Goal: Information Seeking & Learning: Learn about a topic

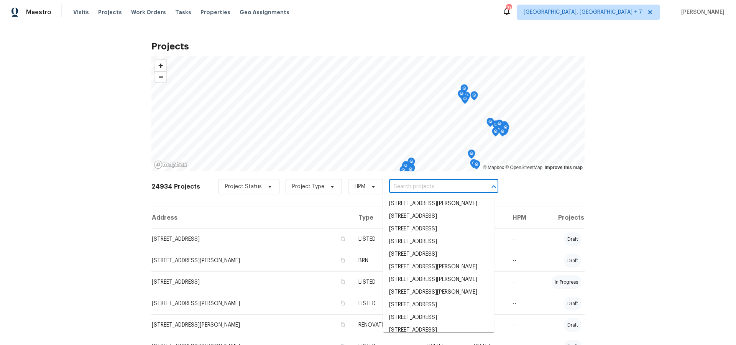
click at [448, 187] on input "text" at bounding box center [433, 187] width 88 height 12
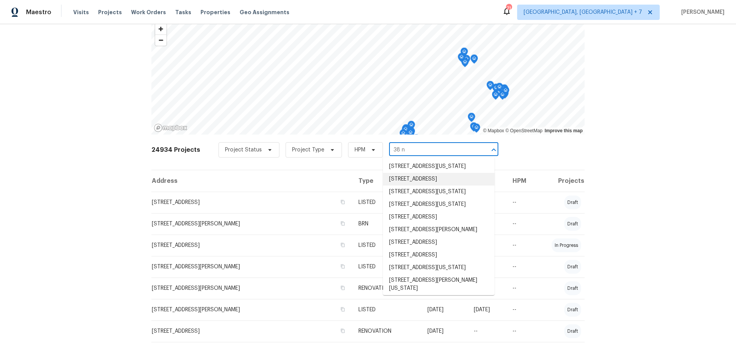
scroll to position [39, 0]
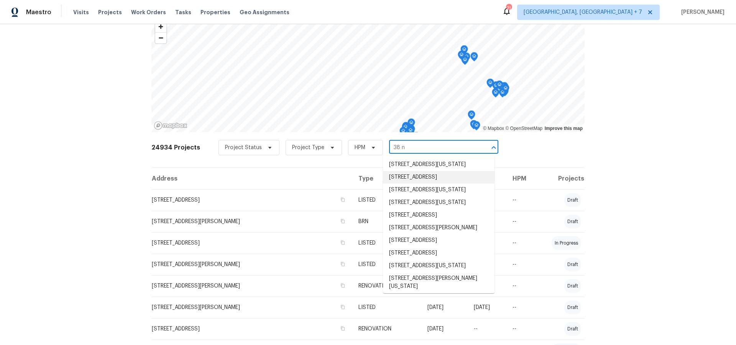
type input "38 n l"
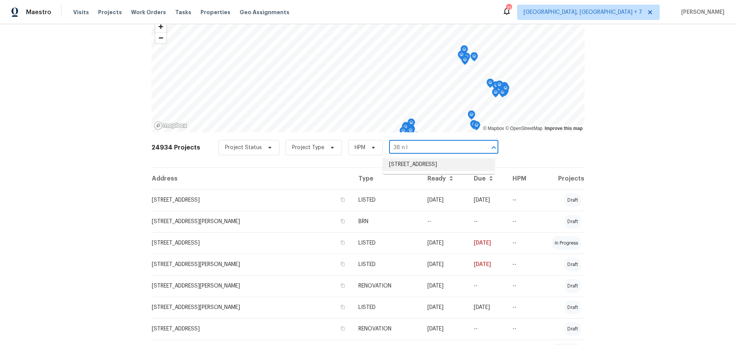
click at [439, 165] on li "[STREET_ADDRESS]" at bounding box center [439, 164] width 112 height 13
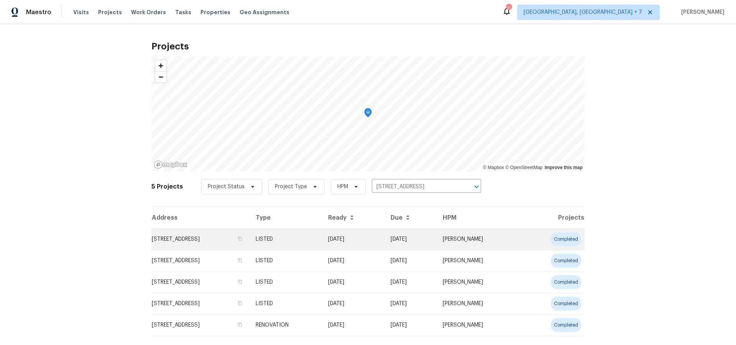
click at [247, 241] on td "[STREET_ADDRESS]" at bounding box center [200, 238] width 98 height 21
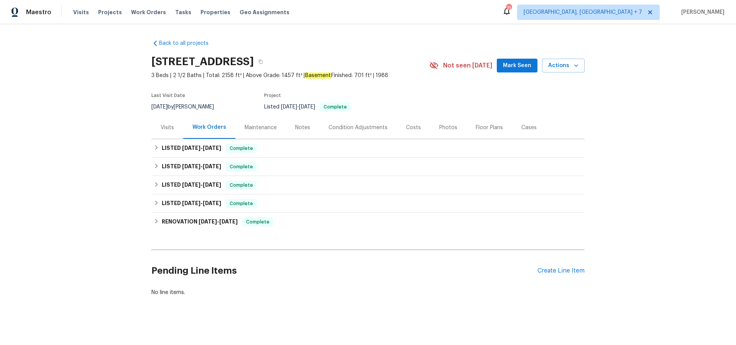
click at [163, 128] on div "Visits" at bounding box center [167, 128] width 13 height 8
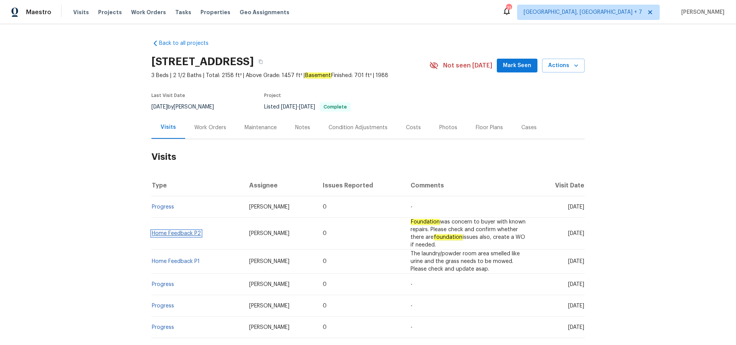
click at [167, 233] on link "Home Feedback P2" at bounding box center [176, 233] width 49 height 5
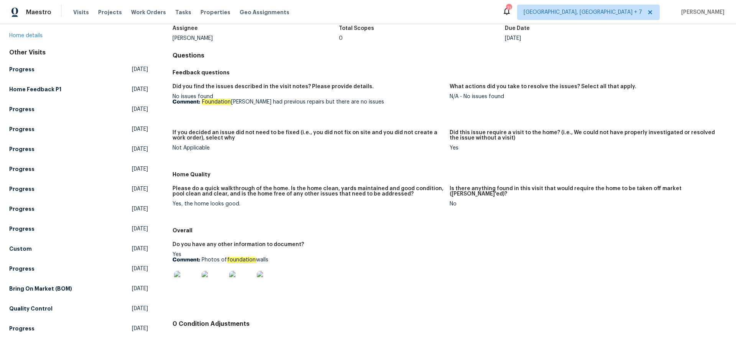
scroll to position [54, 0]
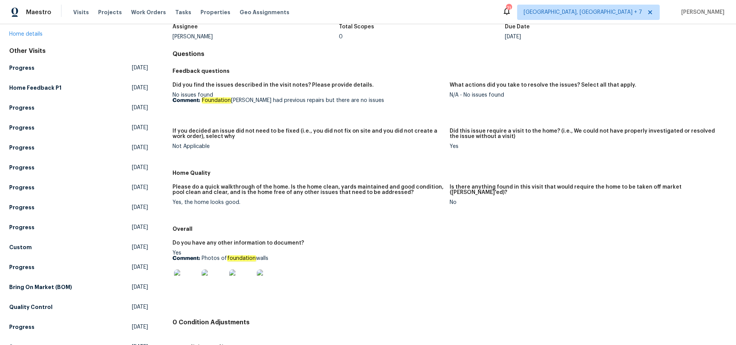
click at [186, 282] on img at bounding box center [186, 281] width 25 height 25
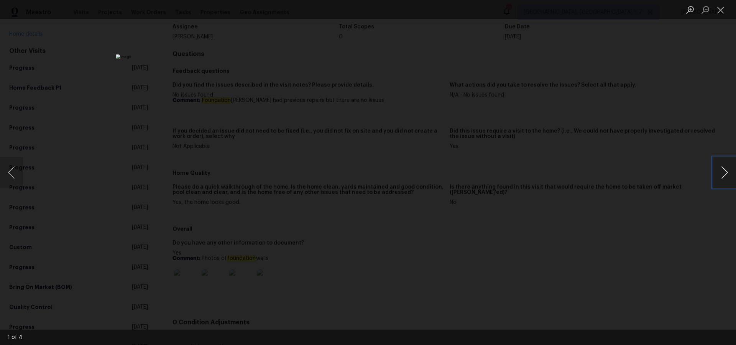
click at [727, 173] on button "Next image" at bounding box center [724, 172] width 23 height 31
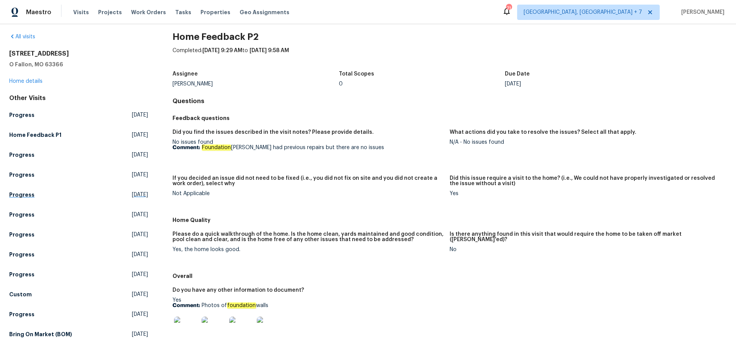
scroll to position [0, 0]
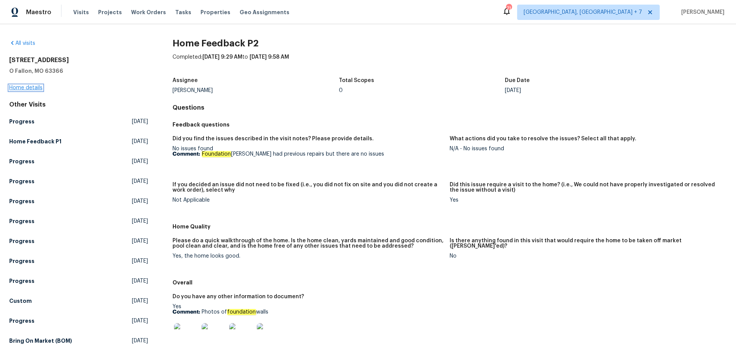
click at [31, 86] on link "Home details" at bounding box center [25, 87] width 33 height 5
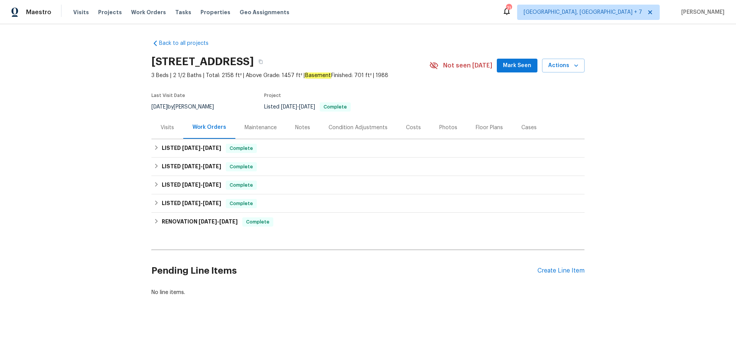
drag, startPoint x: 170, startPoint y: 126, endPoint x: 191, endPoint y: 134, distance: 22.7
click at [171, 126] on div "Visits" at bounding box center [167, 128] width 13 height 8
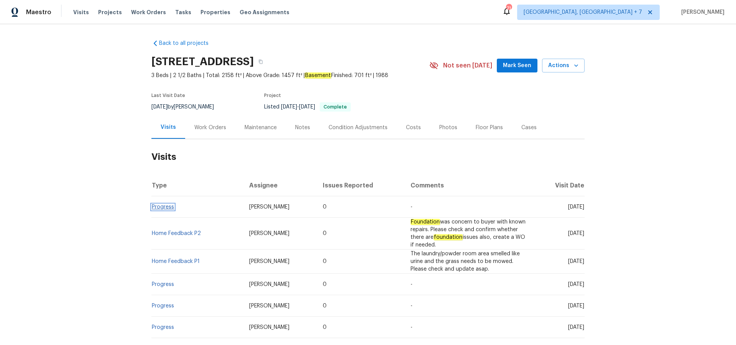
click at [160, 207] on link "Progress" at bounding box center [163, 206] width 22 height 5
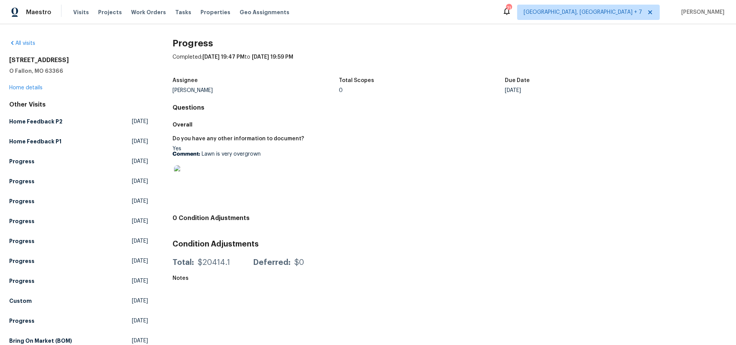
click at [184, 175] on img at bounding box center [186, 177] width 25 height 25
click at [32, 89] on link "Home details" at bounding box center [25, 87] width 33 height 5
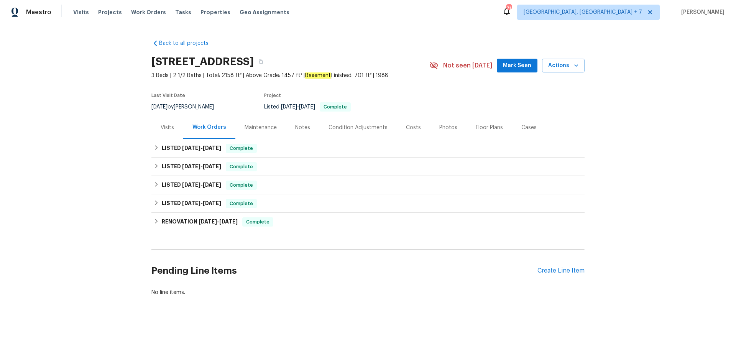
click at [164, 126] on div "Visits" at bounding box center [167, 128] width 13 height 8
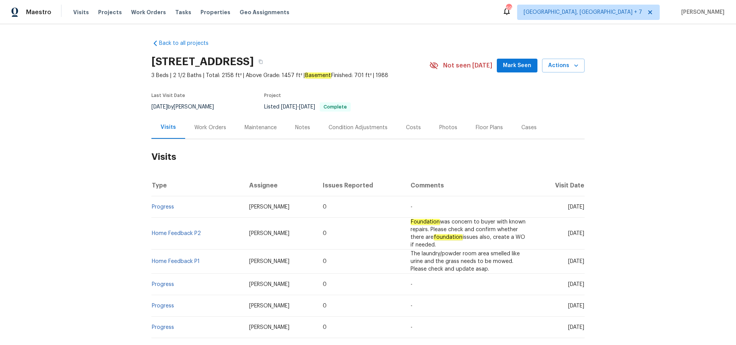
click at [204, 126] on div "Work Orders" at bounding box center [210, 128] width 32 height 8
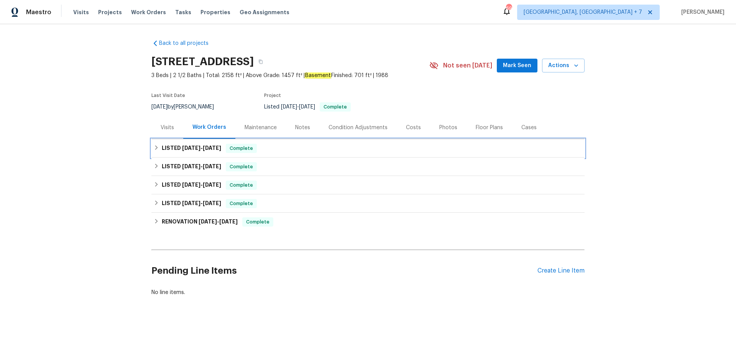
click at [199, 148] on span "[DATE]" at bounding box center [191, 147] width 18 height 5
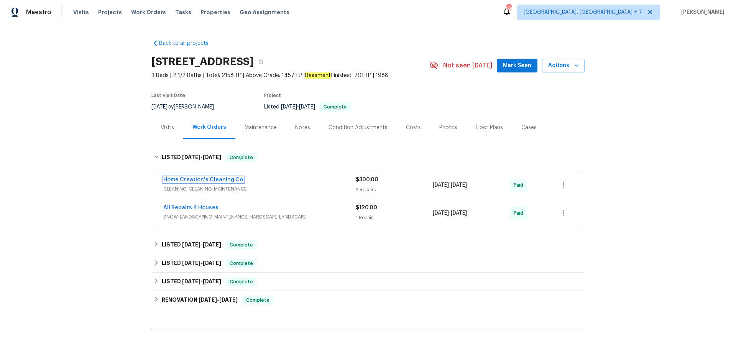
click at [202, 180] on link "Home Creation's Cleaning Co" at bounding box center [203, 179] width 80 height 5
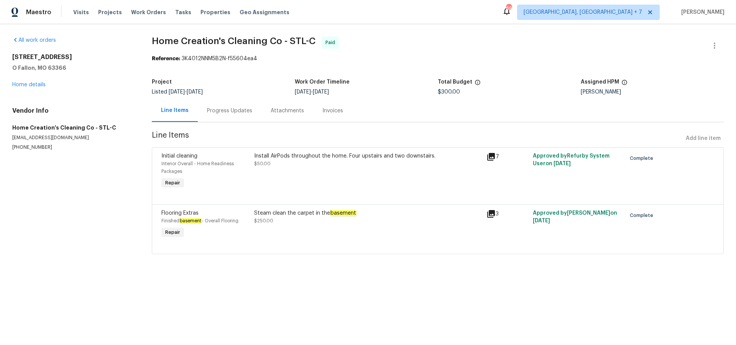
click at [493, 216] on icon at bounding box center [491, 214] width 8 height 8
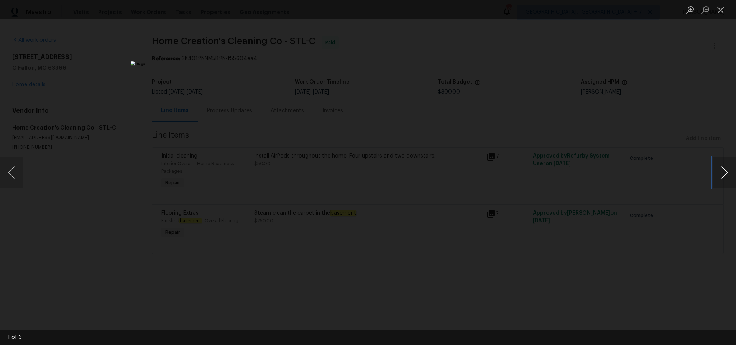
click at [724, 172] on button "Next image" at bounding box center [724, 172] width 23 height 31
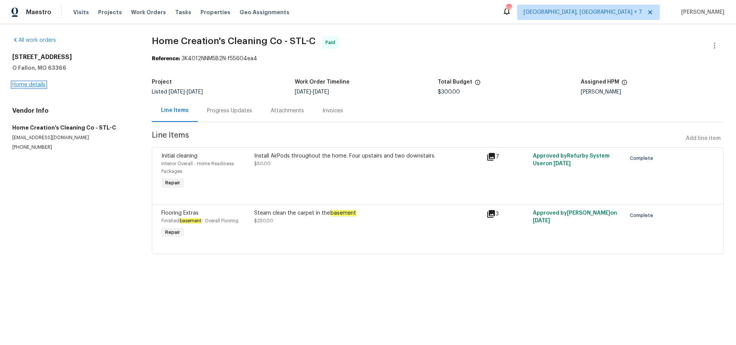
click at [20, 84] on link "Home details" at bounding box center [28, 84] width 33 height 5
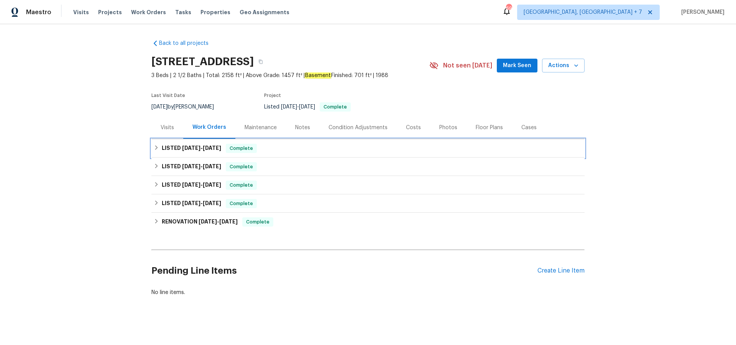
click at [208, 149] on span "[DATE]" at bounding box center [212, 147] width 18 height 5
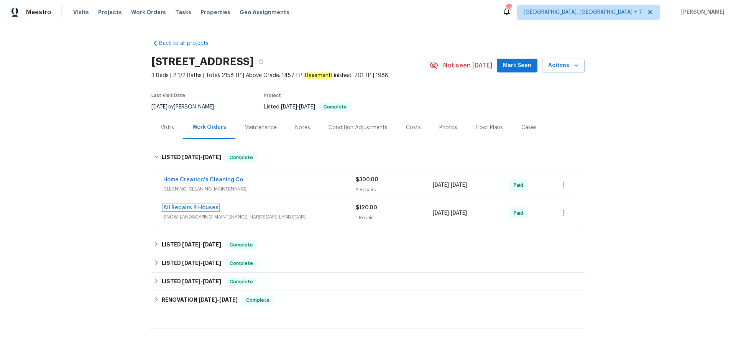
click at [200, 207] on link "All Repairs 4 Houses" at bounding box center [190, 207] width 55 height 5
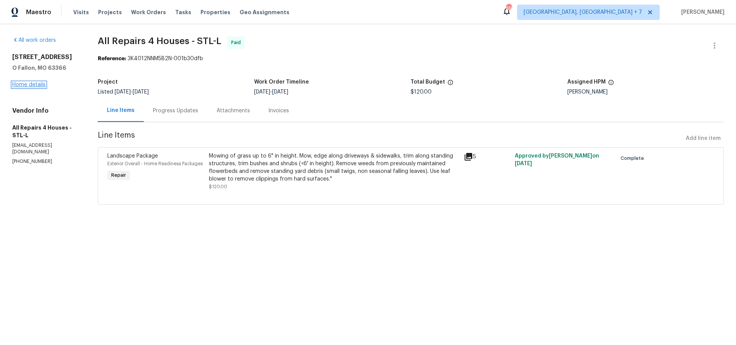
click at [41, 86] on link "Home details" at bounding box center [28, 84] width 33 height 5
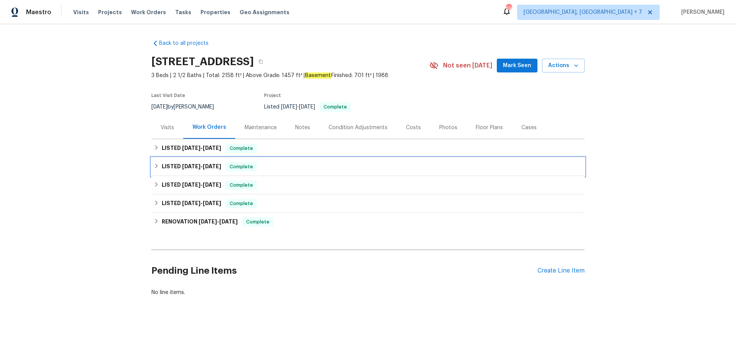
click at [175, 166] on h6 "LISTED [DATE] - [DATE]" at bounding box center [191, 166] width 59 height 9
